Goal: Information Seeking & Learning: Compare options

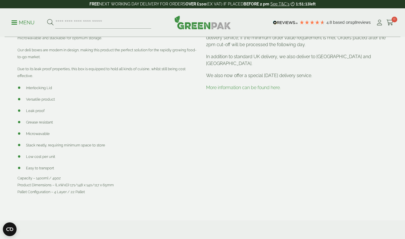
scroll to position [229, 0]
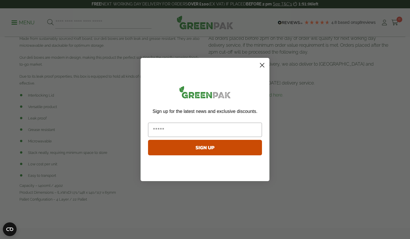
click at [263, 68] on circle "Close dialog" at bounding box center [261, 64] width 9 height 9
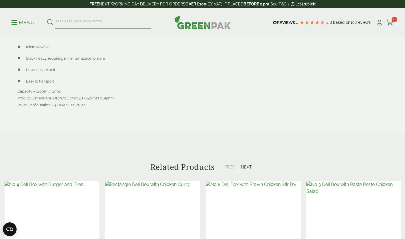
scroll to position [372, 0]
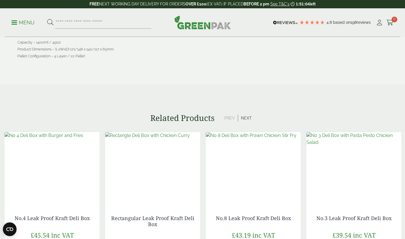
click at [65, 183] on img at bounding box center [52, 167] width 95 height 71
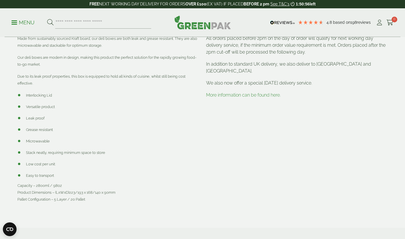
scroll to position [143, 0]
